Goal: Navigation & Orientation: Find specific page/section

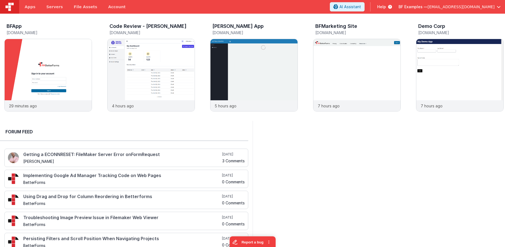
click at [9, 6] on img at bounding box center [9, 7] width 8 height 8
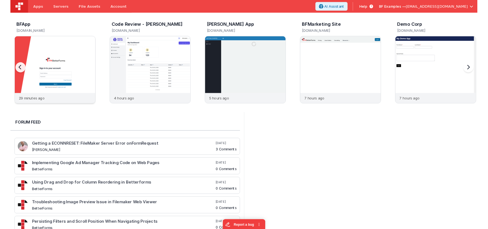
scroll to position [0, 0]
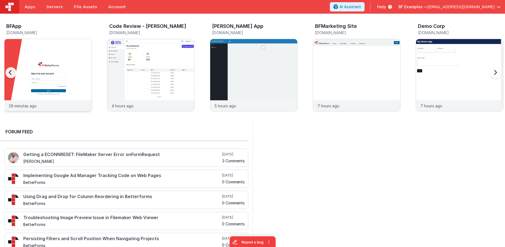
click at [50, 57] on img at bounding box center [47, 82] width 87 height 87
